Goal: Task Accomplishment & Management: Manage account settings

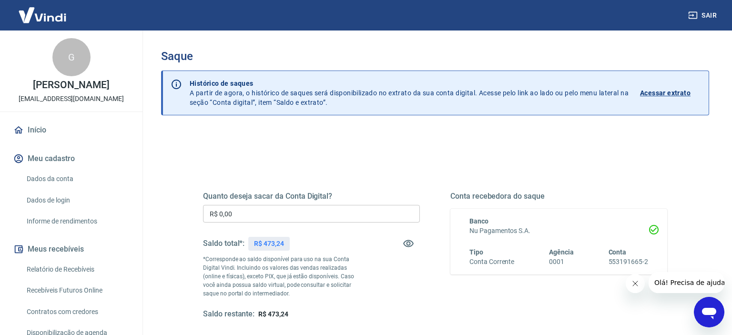
click at [217, 215] on input "R$ 0,00" at bounding box center [311, 214] width 217 height 18
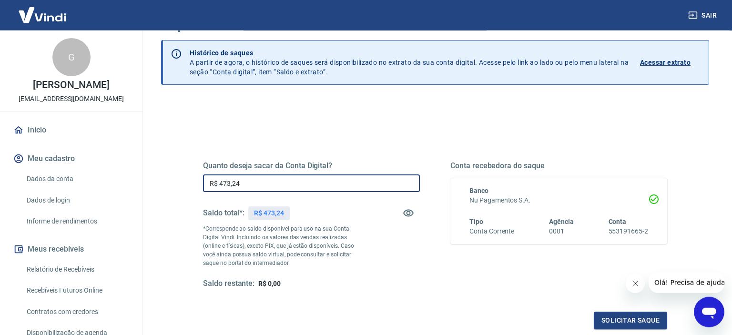
scroll to position [50, 0]
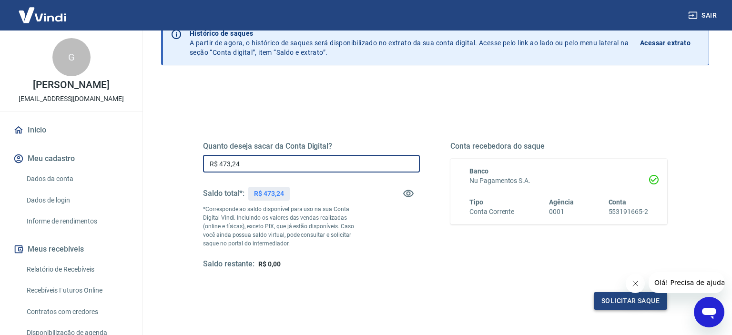
type input "R$ 473,24"
click at [608, 299] on button "Solicitar saque" at bounding box center [630, 301] width 73 height 18
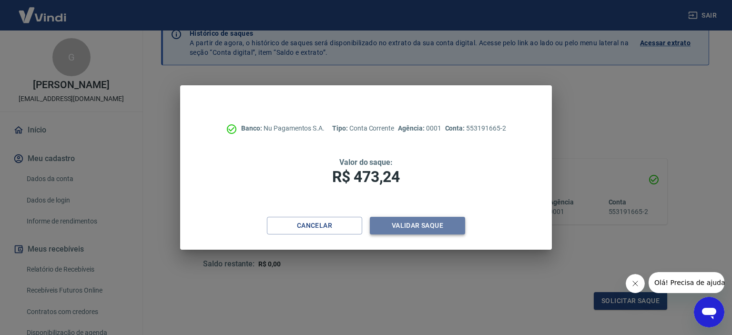
click at [438, 226] on button "Validar saque" at bounding box center [417, 226] width 95 height 18
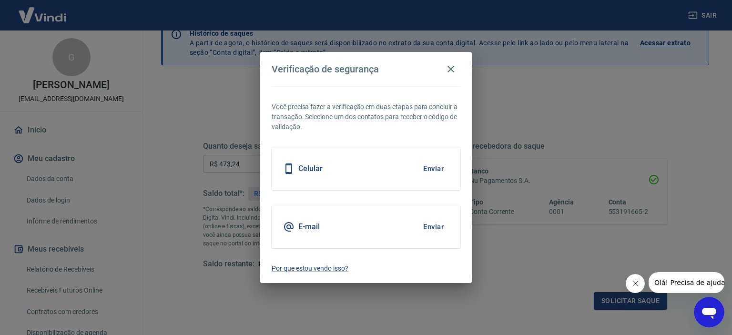
click at [433, 173] on button "Enviar" at bounding box center [433, 169] width 31 height 20
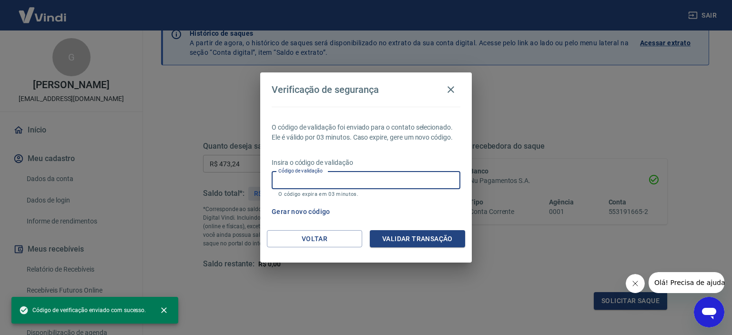
click at [331, 182] on input "Código de validação" at bounding box center [366, 181] width 189 height 18
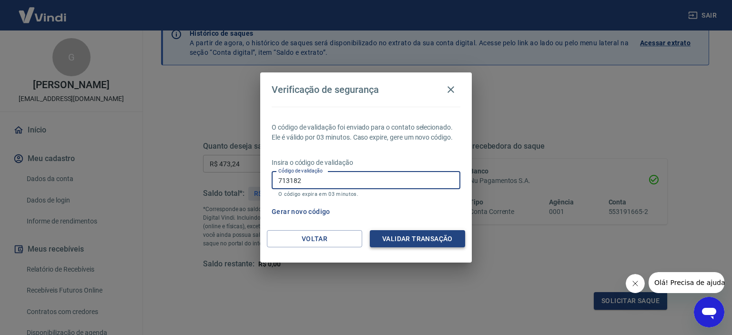
type input "713182"
click at [403, 239] on button "Validar transação" at bounding box center [417, 239] width 95 height 18
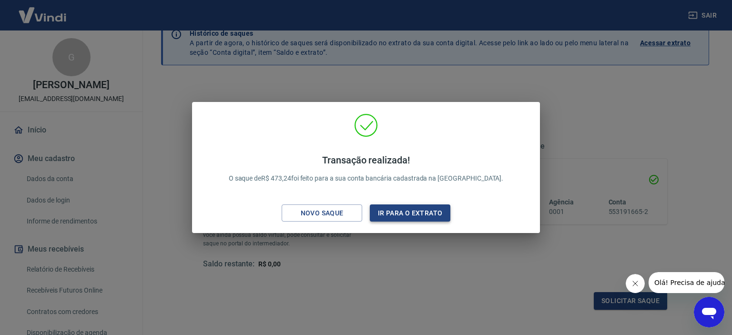
click at [388, 210] on button "Ir para o extrato" at bounding box center [410, 214] width 81 height 18
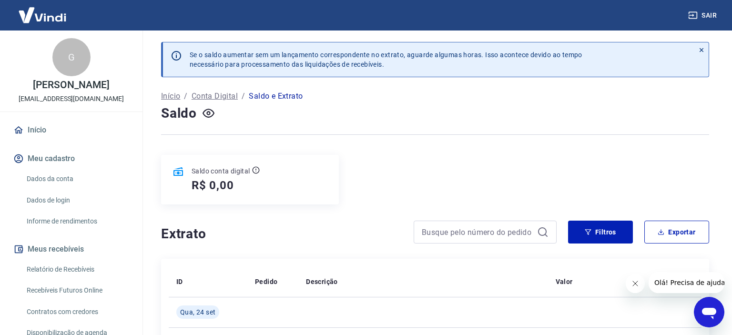
click at [80, 291] on link "Recebíveis Futuros Online" at bounding box center [77, 291] width 108 height 20
